Goal: Ask a question

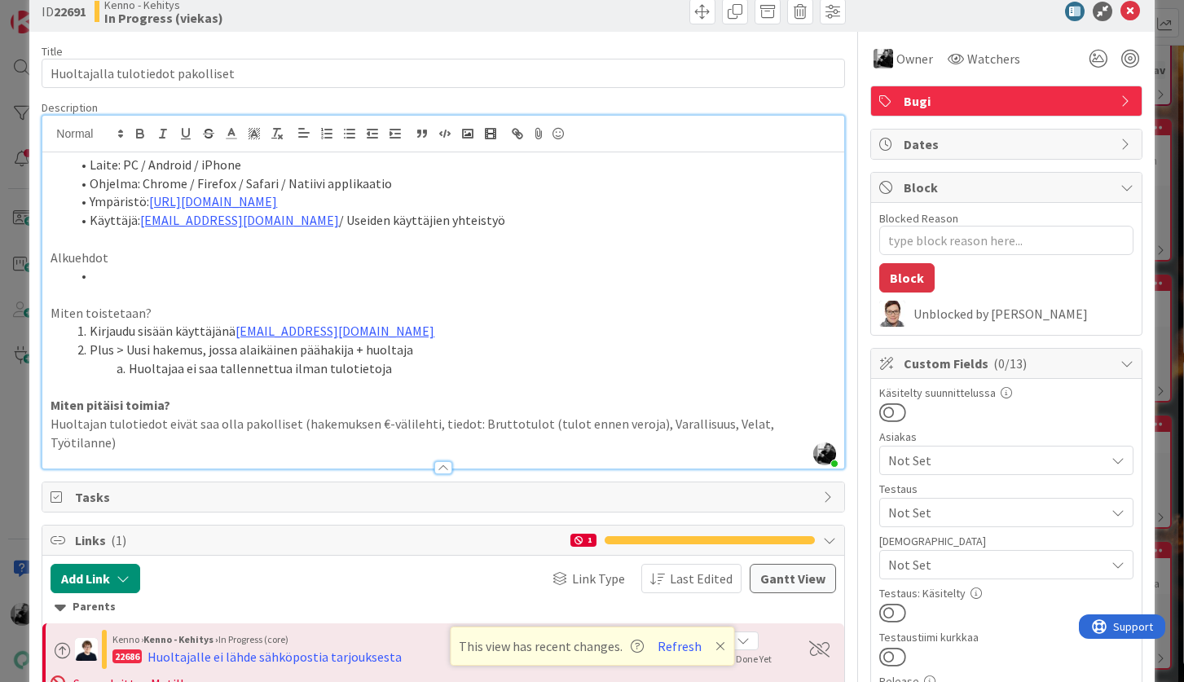
scroll to position [48, 0]
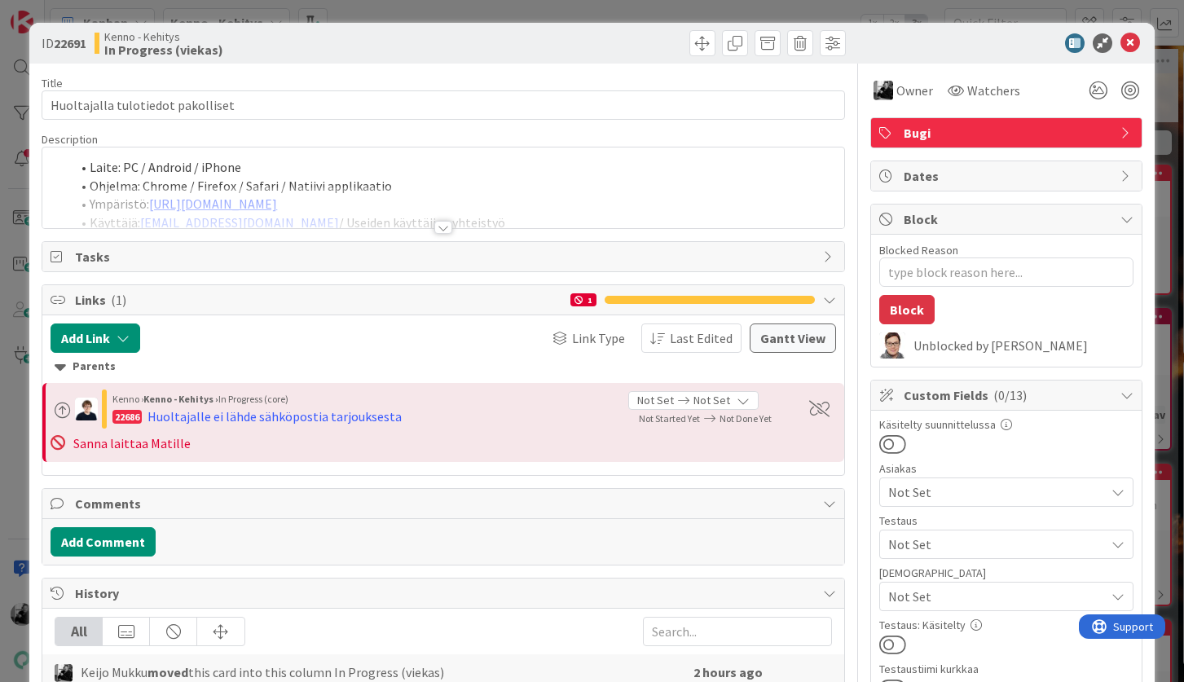
click at [439, 226] on div at bounding box center [443, 227] width 18 height 13
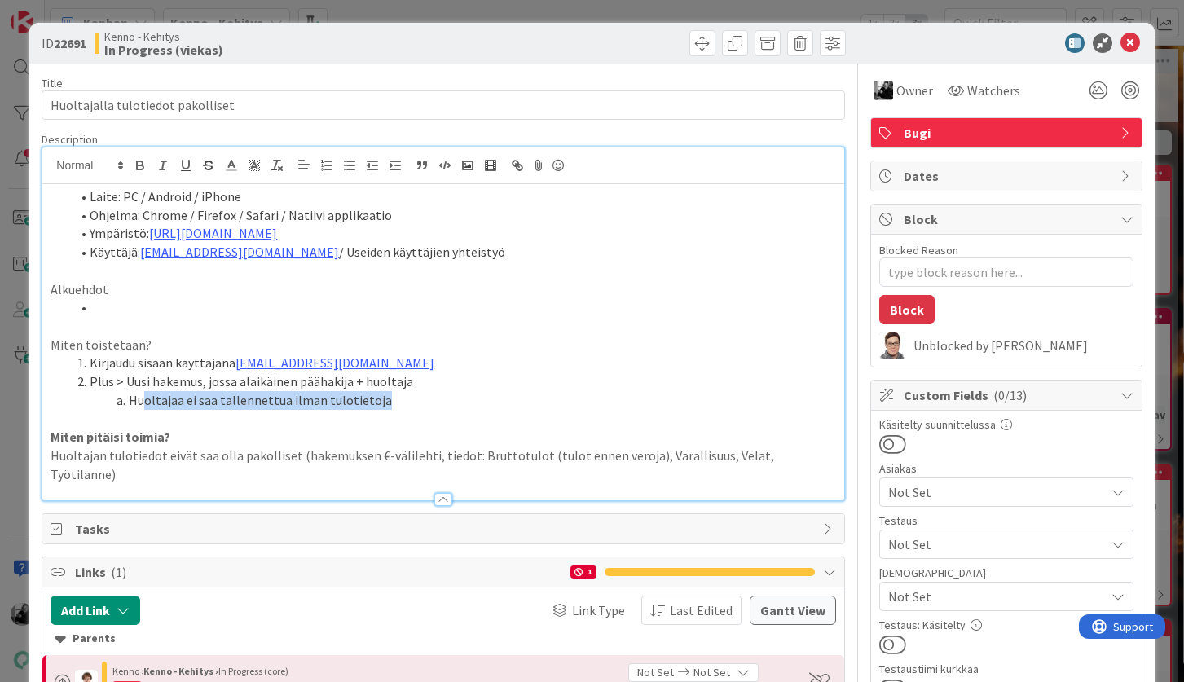
drag, startPoint x: 402, startPoint y: 405, endPoint x: 142, endPoint y: 395, distance: 260.1
click at [142, 395] on li "Huoltajaa ei saa tallennettua ilman tulotietoja" at bounding box center [452, 400] width 765 height 19
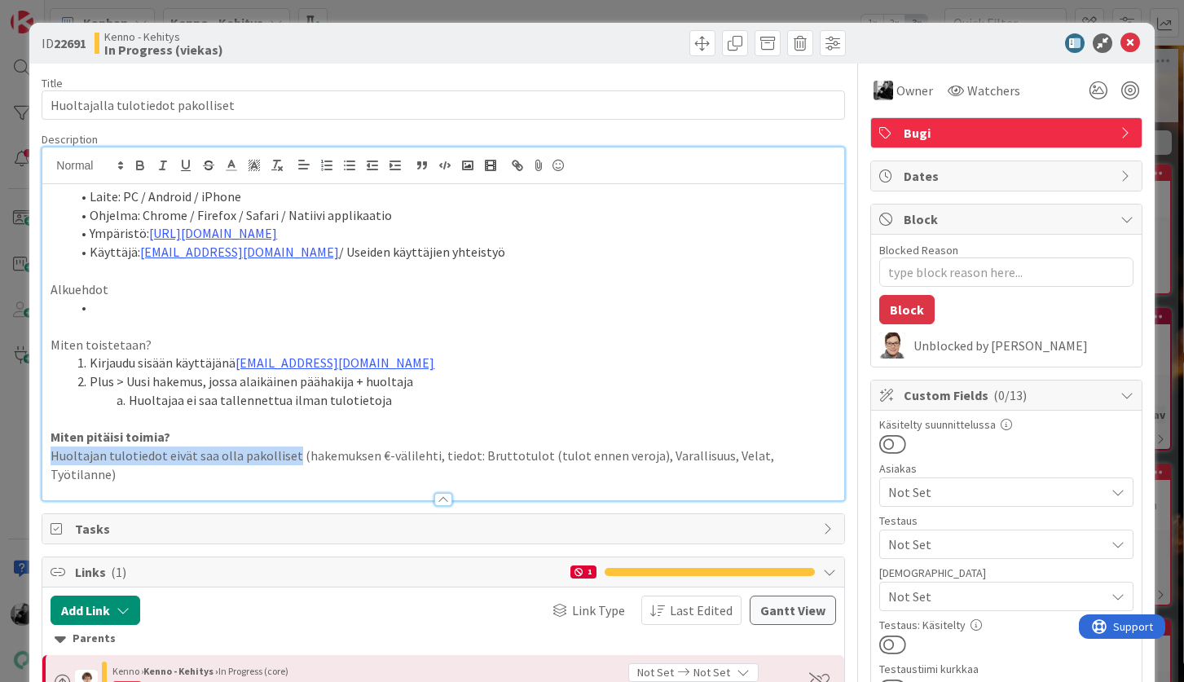
drag, startPoint x: 50, startPoint y: 452, endPoint x: 289, endPoint y: 454, distance: 239.5
click at [289, 454] on div "Laite: PC / Android / iPhone Ohjelma: Chrome / Firefox / Safari / Natiivi appli…" at bounding box center [442, 342] width 801 height 316
click at [289, 454] on p "Huoltajan tulotiedot eivät saa olla pakolliset (hakemuksen €-välilehti, tiedot:…" at bounding box center [443, 464] width 785 height 37
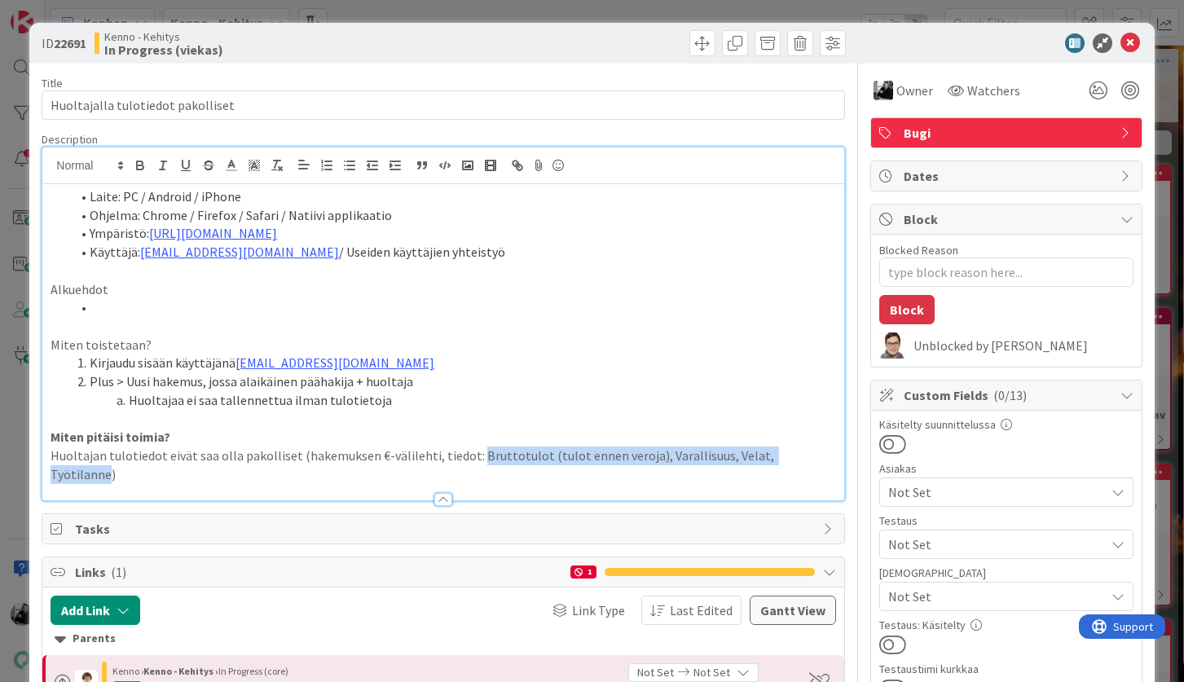
drag, startPoint x: 798, startPoint y: 456, endPoint x: 466, endPoint y: 453, distance: 332.4
click at [466, 453] on p "Huoltajan tulotiedot eivät saa olla pakolliset (hakemuksen €-välilehti, tiedot:…" at bounding box center [443, 464] width 785 height 37
copy p "Bruttotulot (tulot ennen veroja), Varallisuus, Velat, Työtilanne"
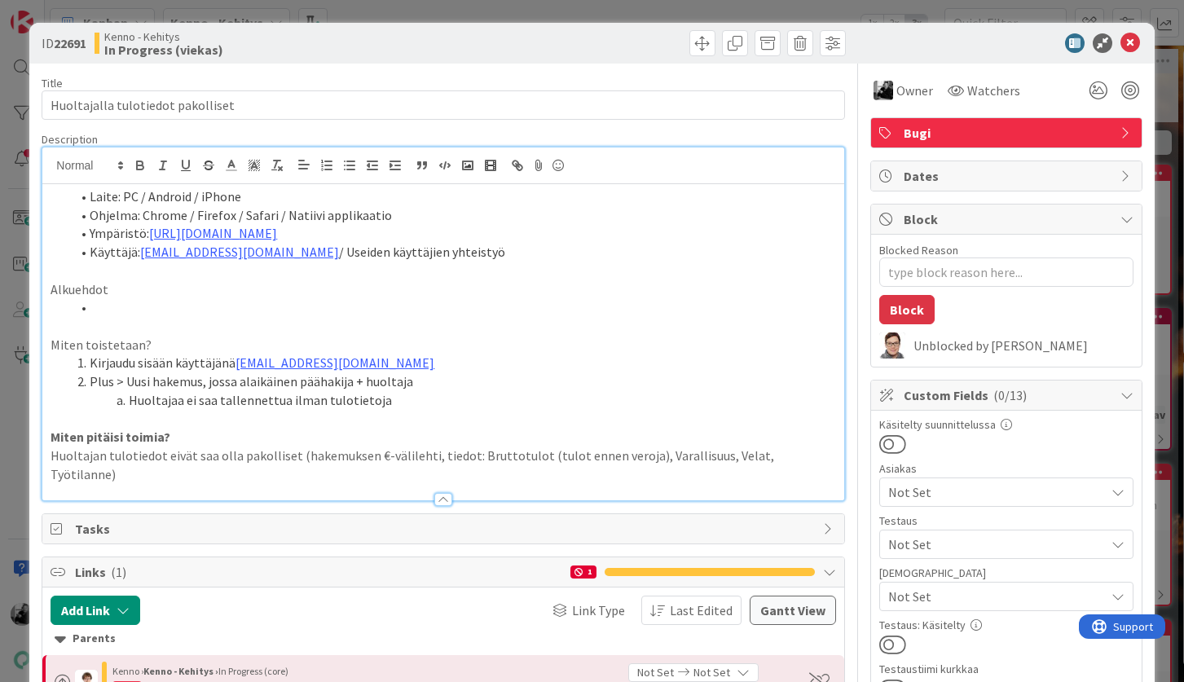
click at [811, 455] on p "Huoltajan tulotiedot eivät saa olla pakolliset (hakemuksen €-välilehti, tiedot:…" at bounding box center [443, 464] width 785 height 37
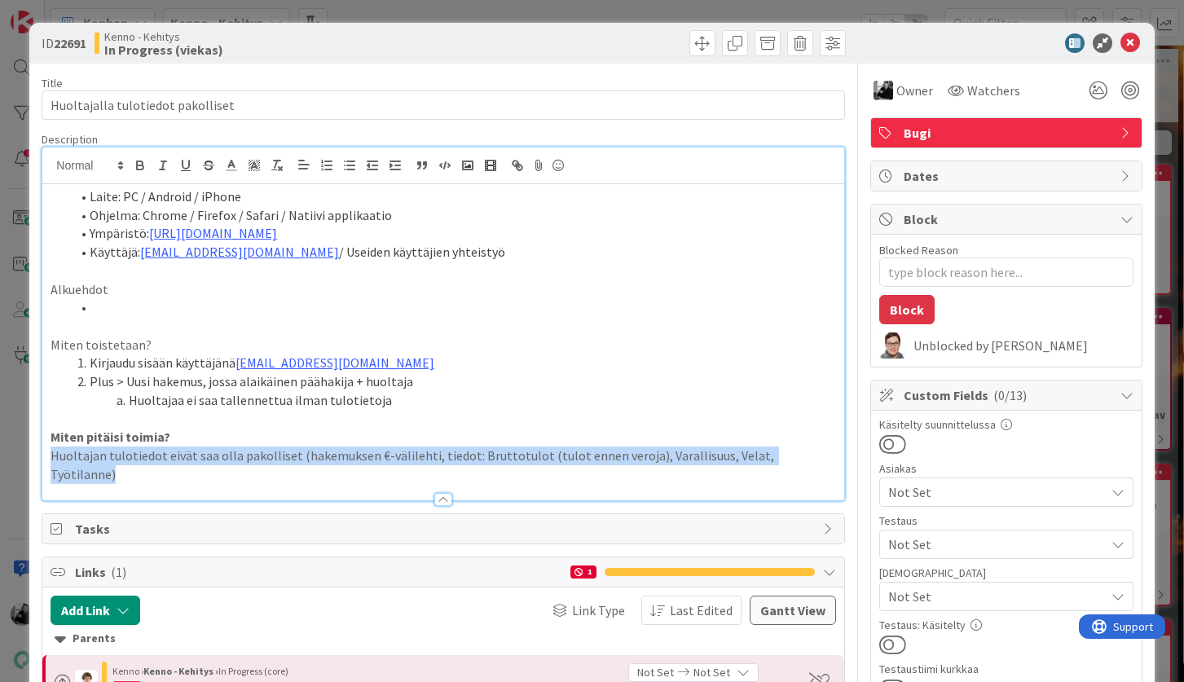
drag, startPoint x: 813, startPoint y: 456, endPoint x: 41, endPoint y: 453, distance: 772.4
click at [41, 453] on div "ID 22691 Kenno - Kehitys In Progress (viekas) Title 33 / 128 Huoltajalla tuloti…" at bounding box center [591, 643] width 1124 height 1241
copy p "Huoltajan tulotiedot eivät saa olla pakolliset (hakemuksen €-välilehti, tiedot:…"
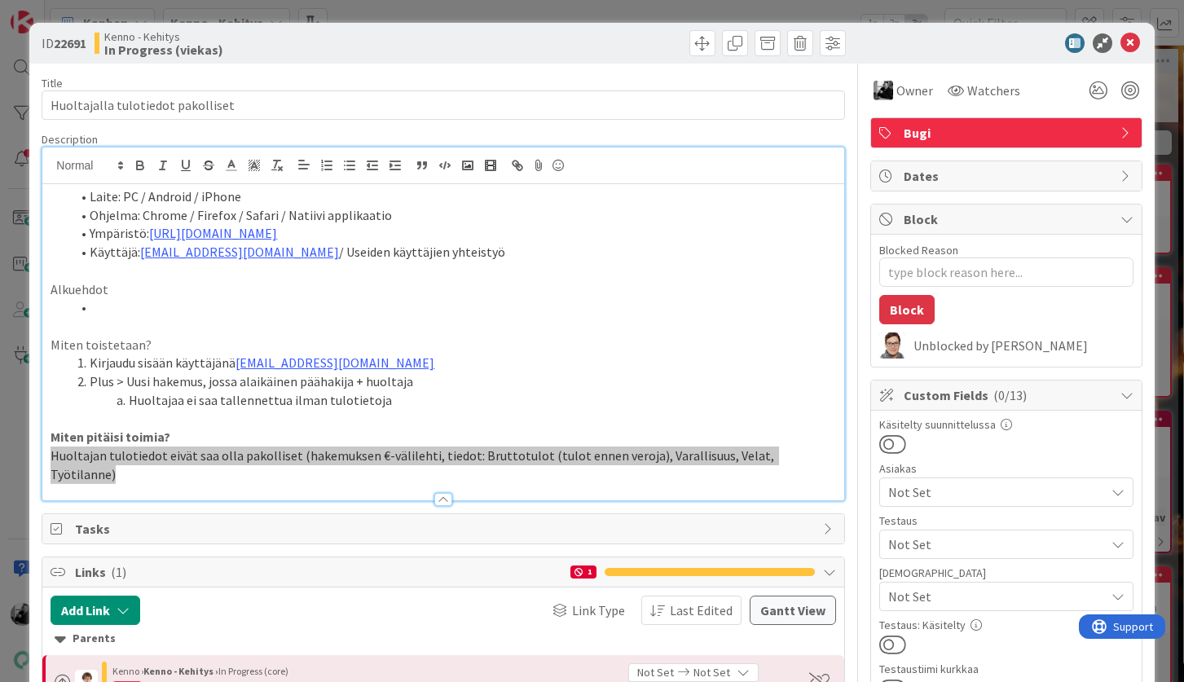
type textarea "x"
